Goal: Information Seeking & Learning: Learn about a topic

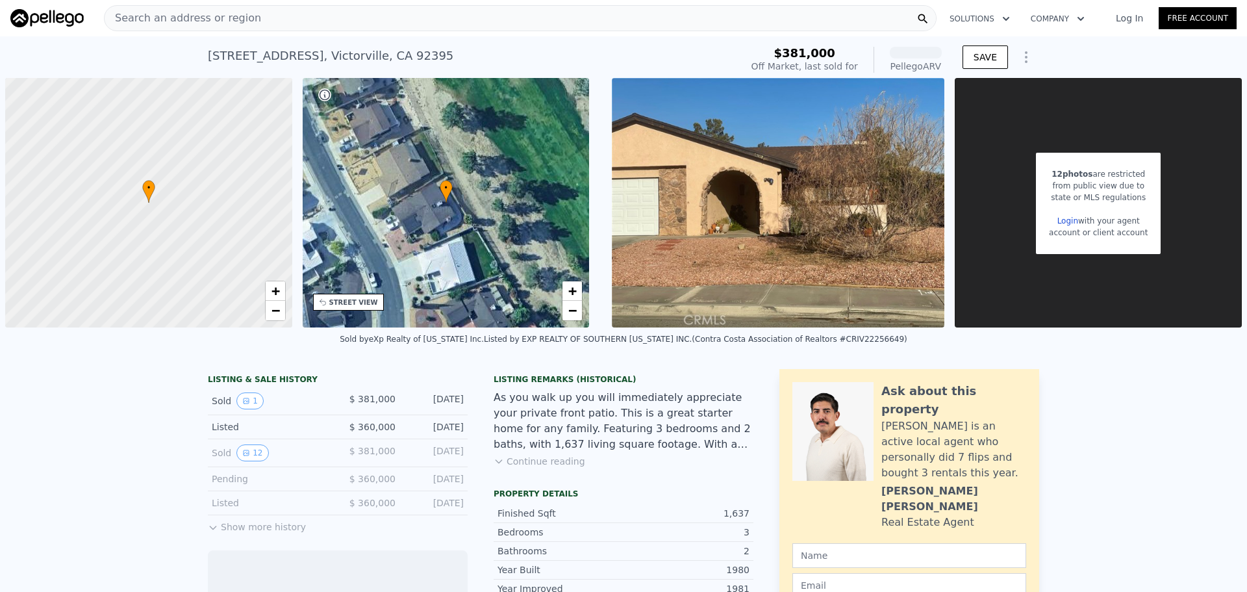
click at [145, 16] on span "Search an address or region" at bounding box center [183, 18] width 157 height 16
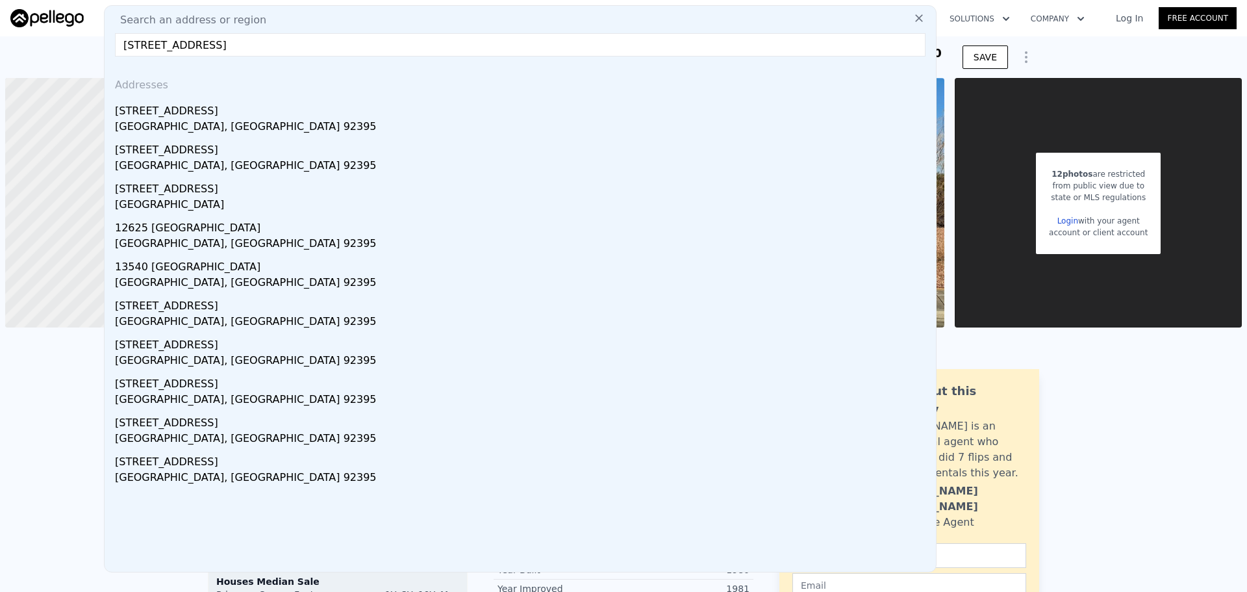
click at [646, 38] on input "[STREET_ADDRESS]" at bounding box center [520, 44] width 811 height 23
type input "[STREET_ADDRESS]"
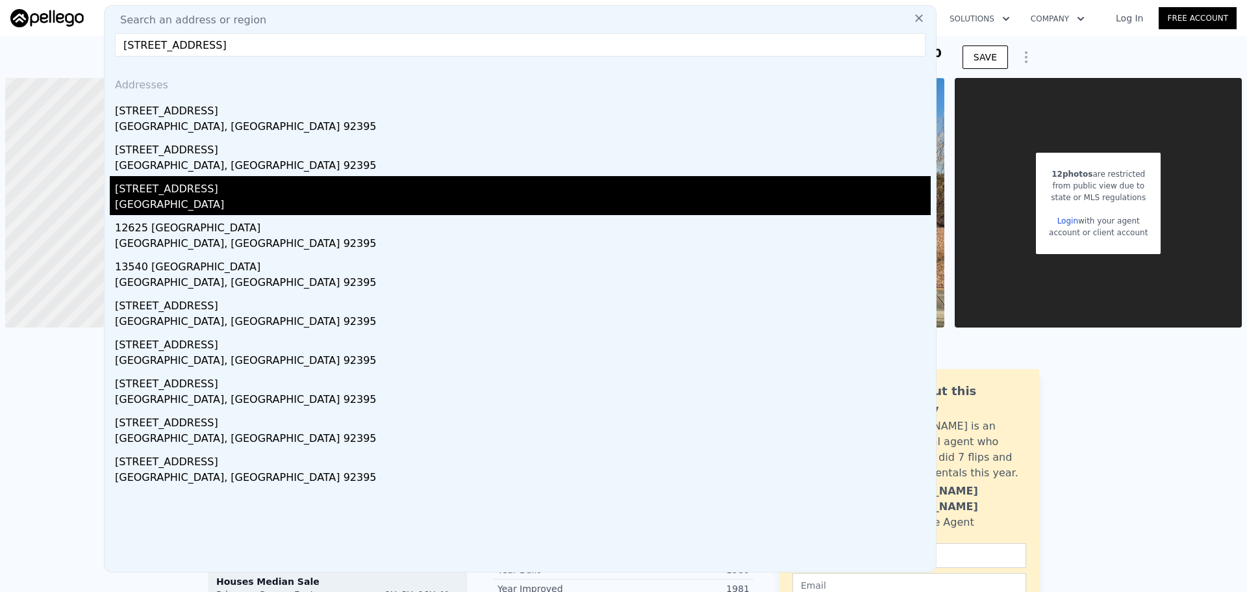
click at [206, 209] on div "[GEOGRAPHIC_DATA]" at bounding box center [523, 206] width 816 height 18
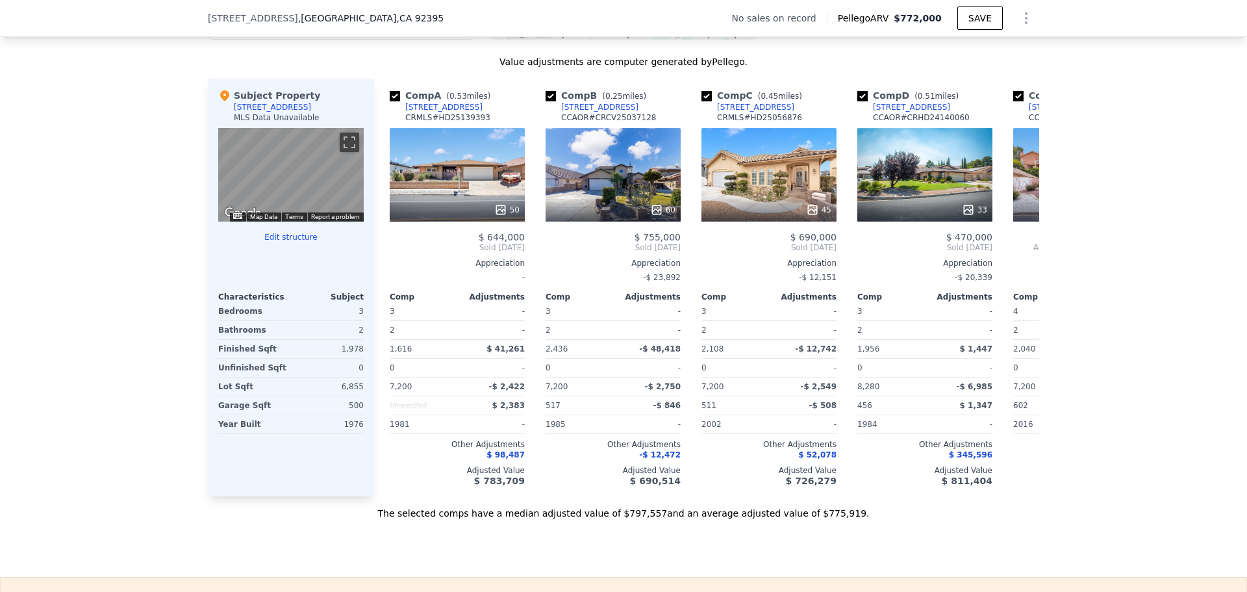
scroll to position [1295, 0]
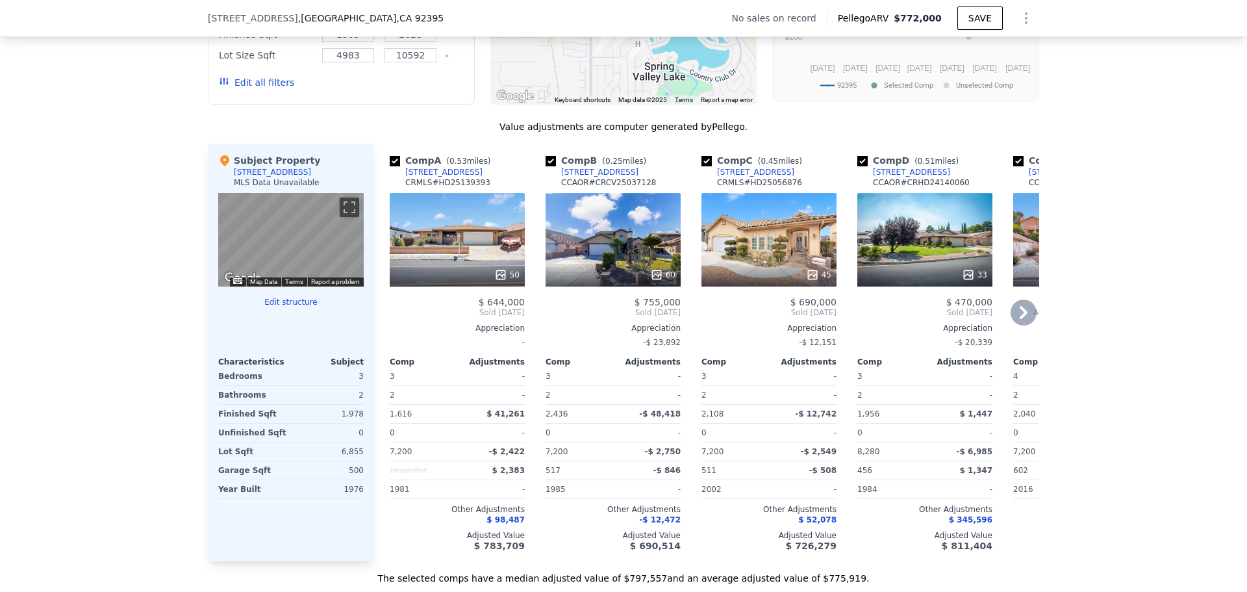
click at [623, 249] on div "60" at bounding box center [613, 240] width 135 height 94
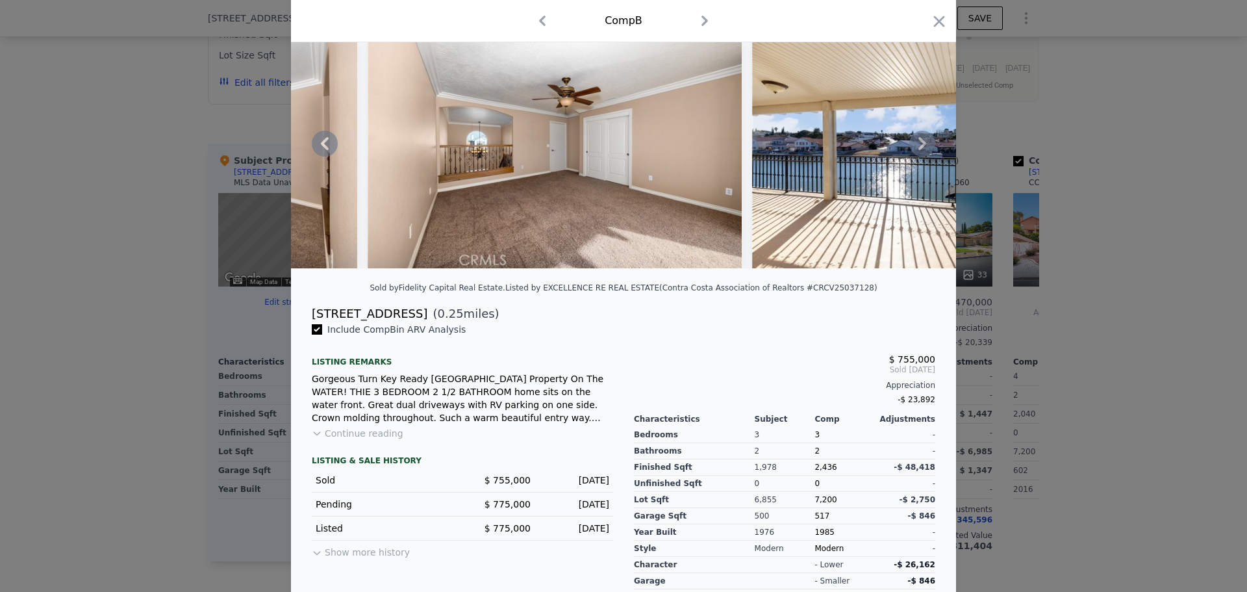
scroll to position [0, 10484]
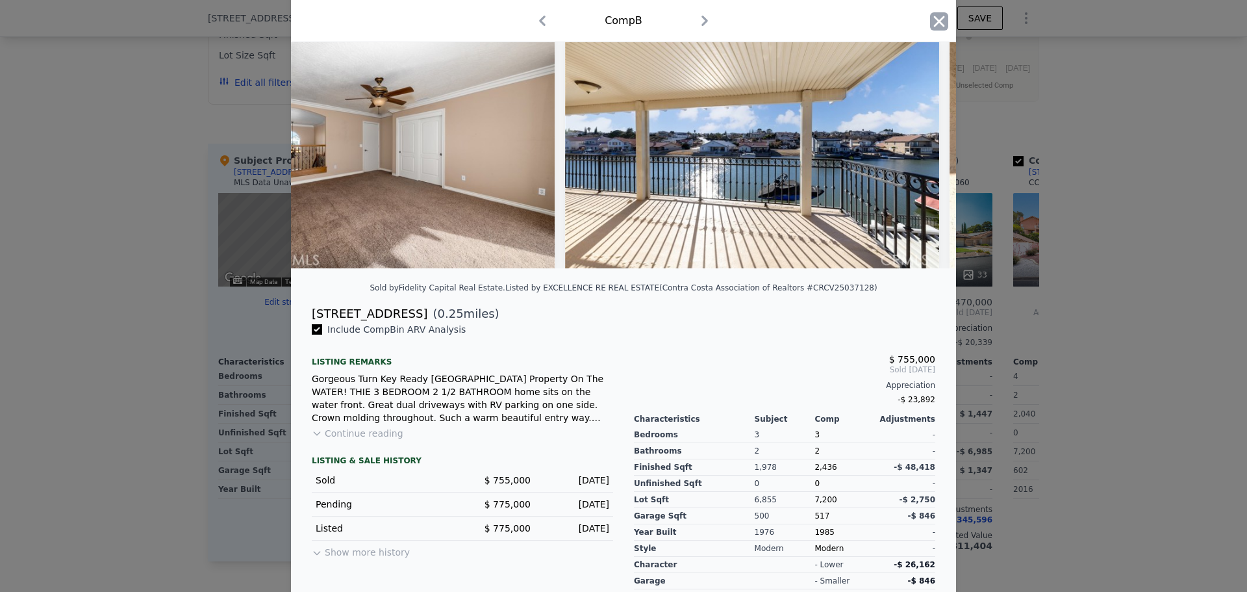
click at [939, 30] on icon "button" at bounding box center [939, 21] width 18 height 18
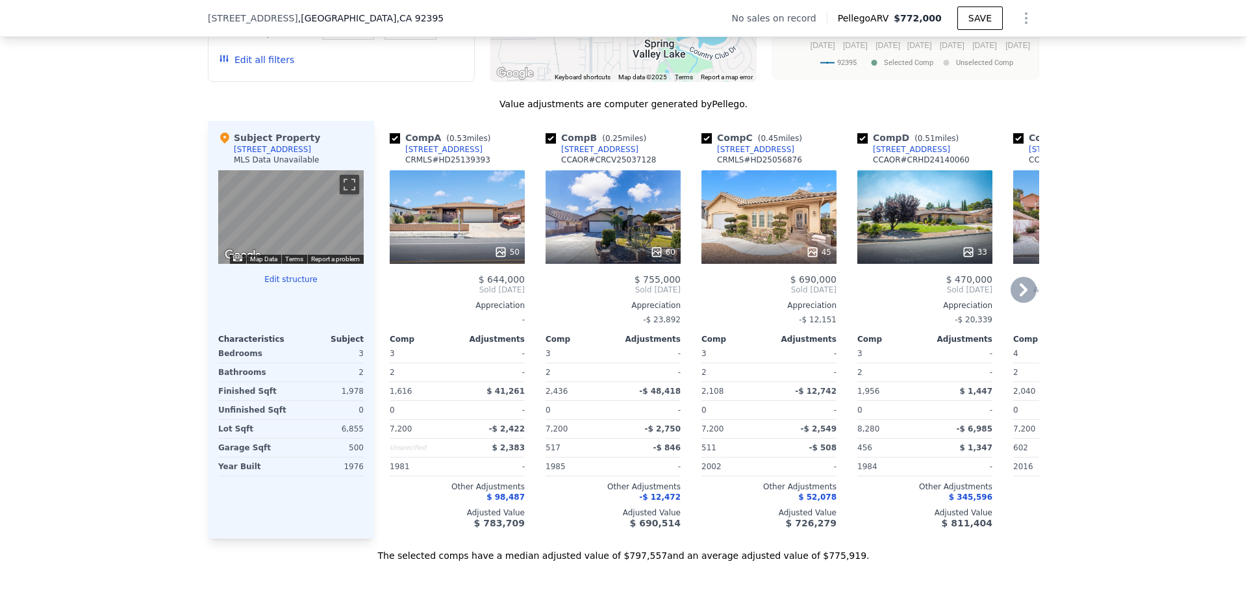
scroll to position [1295, 0]
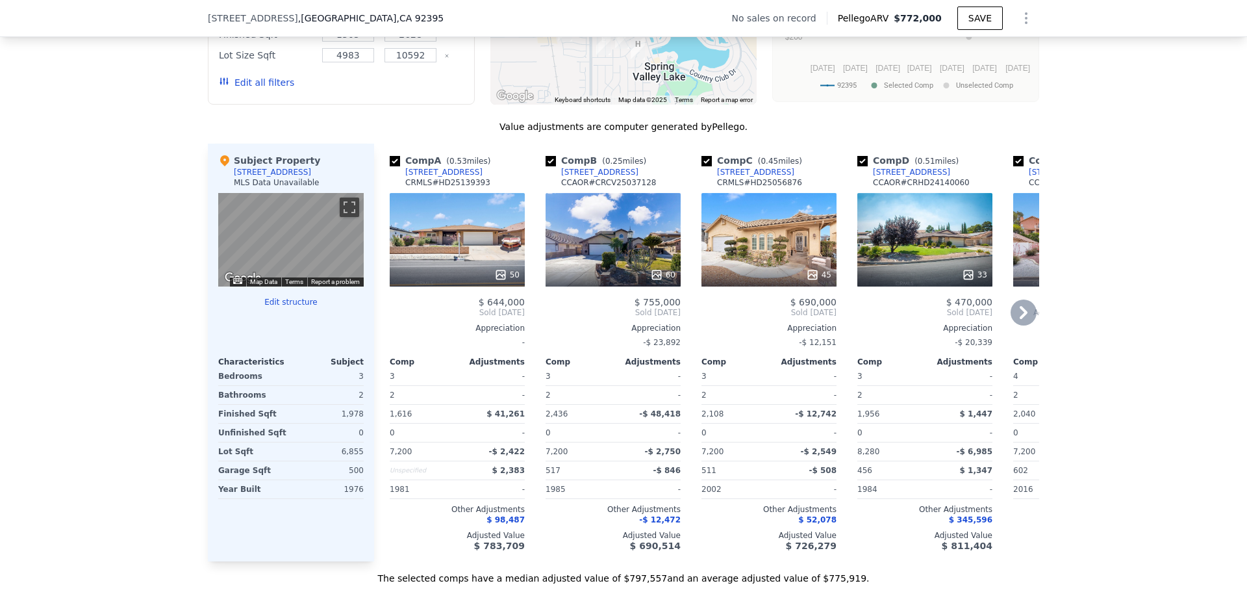
click at [427, 260] on div "50" at bounding box center [457, 240] width 135 height 94
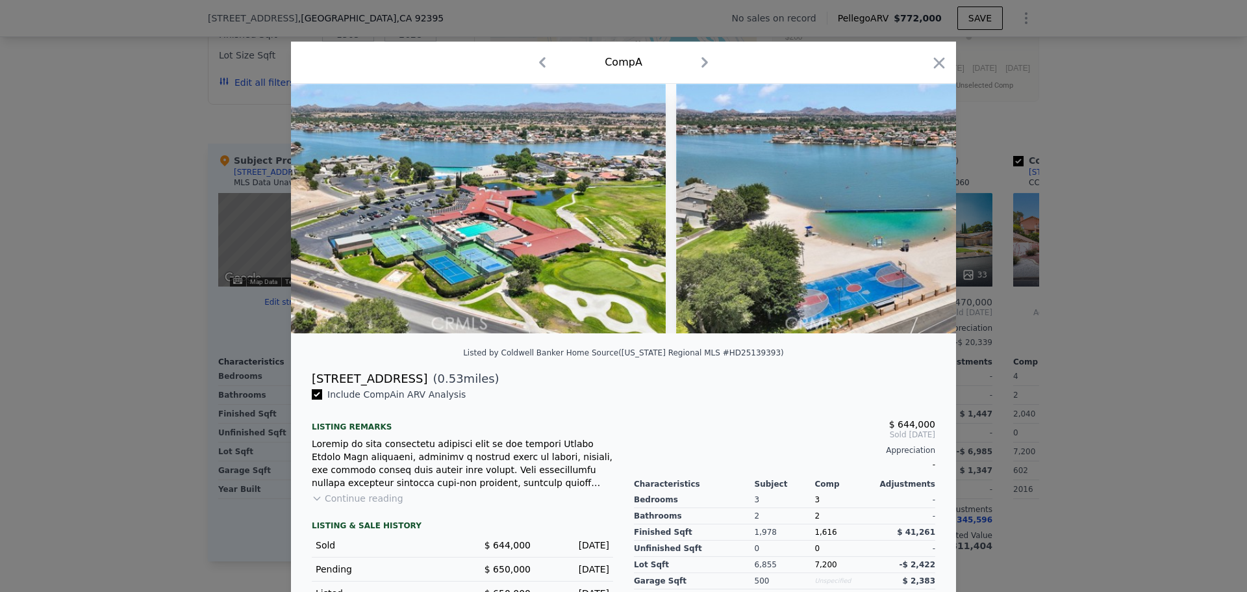
scroll to position [0, 19448]
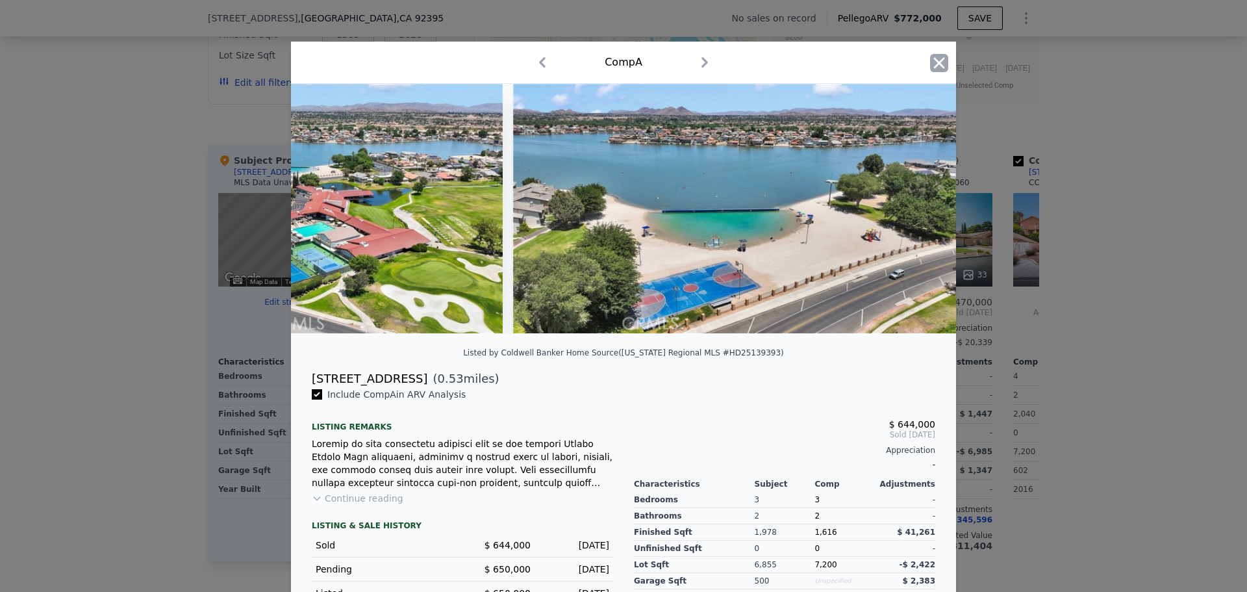
click at [937, 70] on icon "button" at bounding box center [939, 63] width 18 height 18
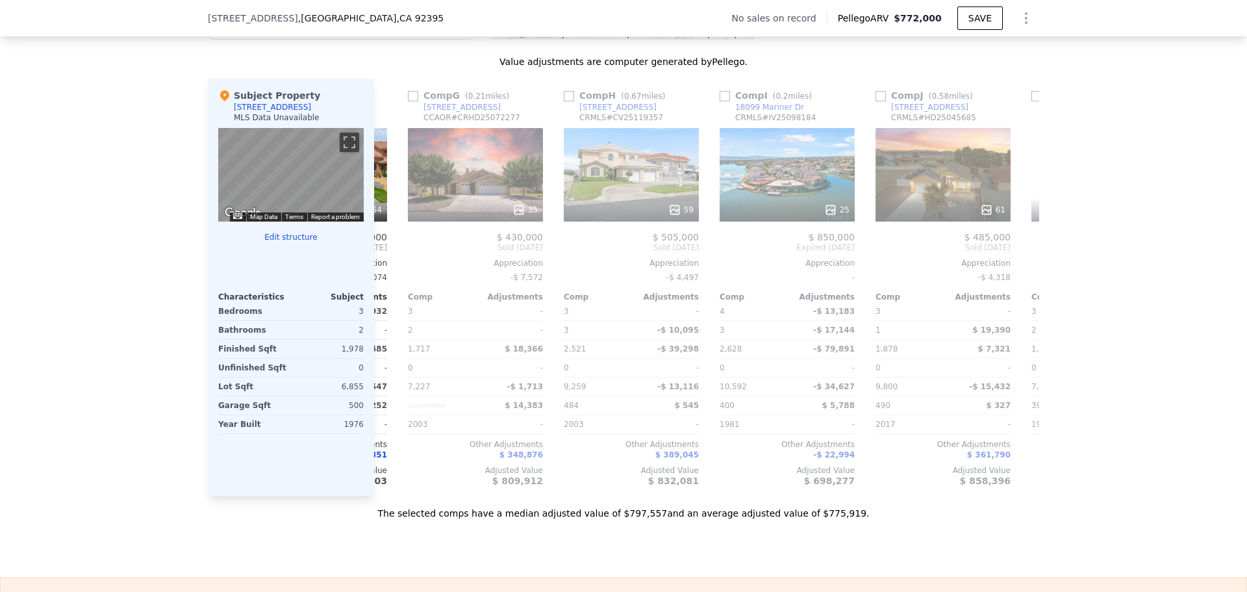
scroll to position [0, 957]
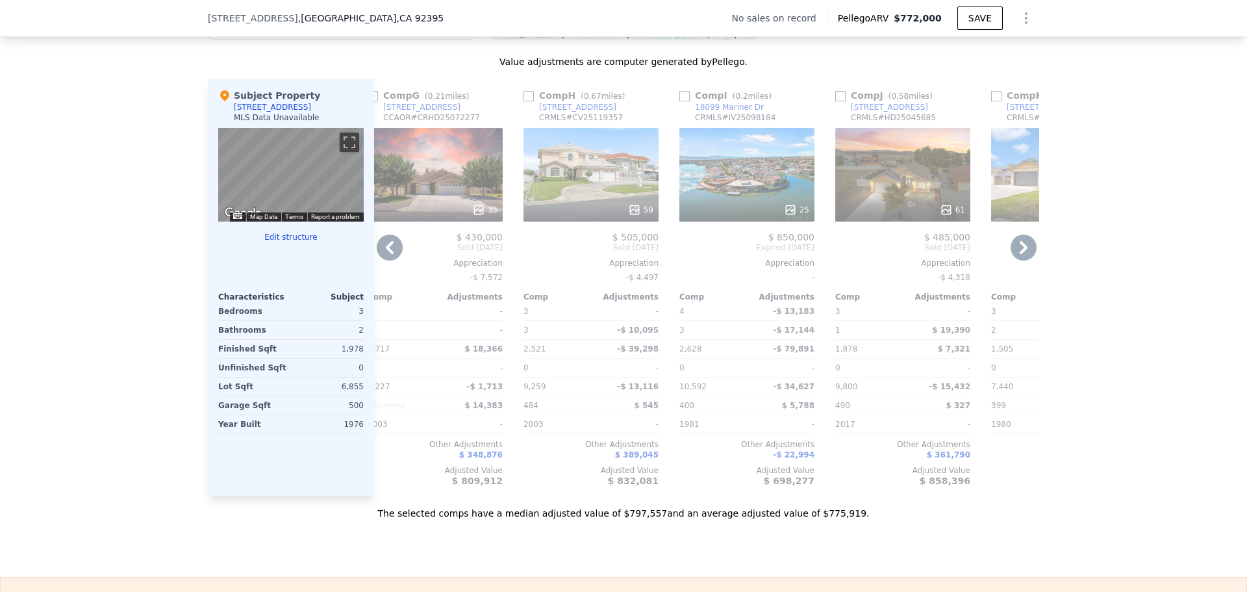
click at [758, 192] on div "25" at bounding box center [746, 175] width 135 height 94
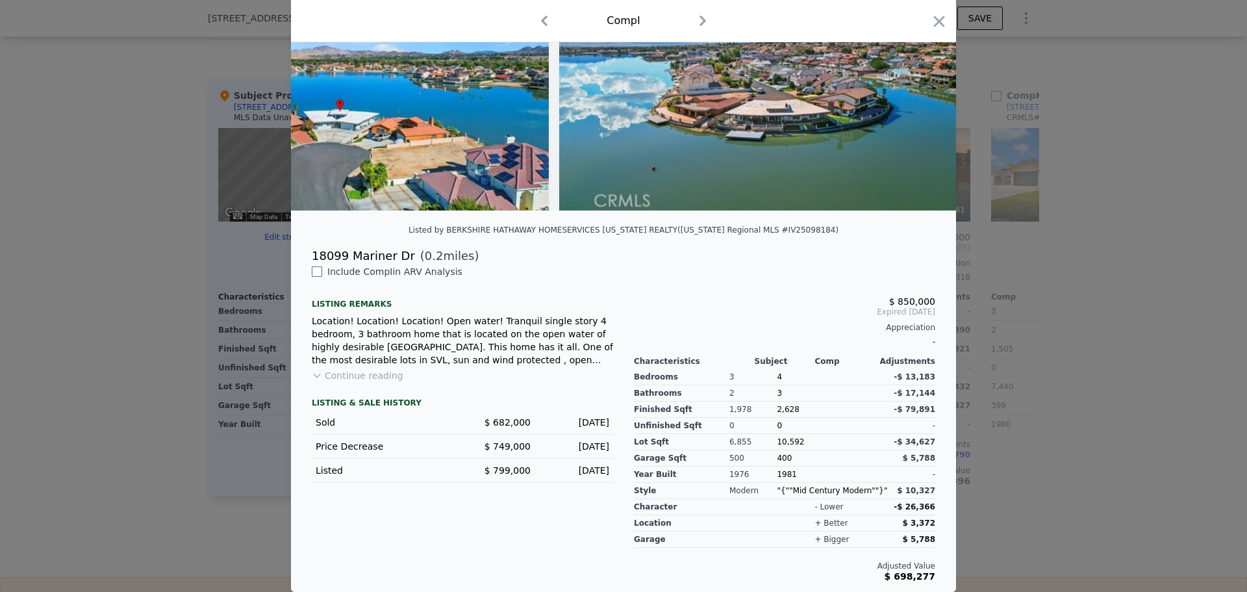
scroll to position [133, 0]
click at [933, 25] on icon "button" at bounding box center [939, 21] width 18 height 18
